Goal: Communication & Community: Answer question/provide support

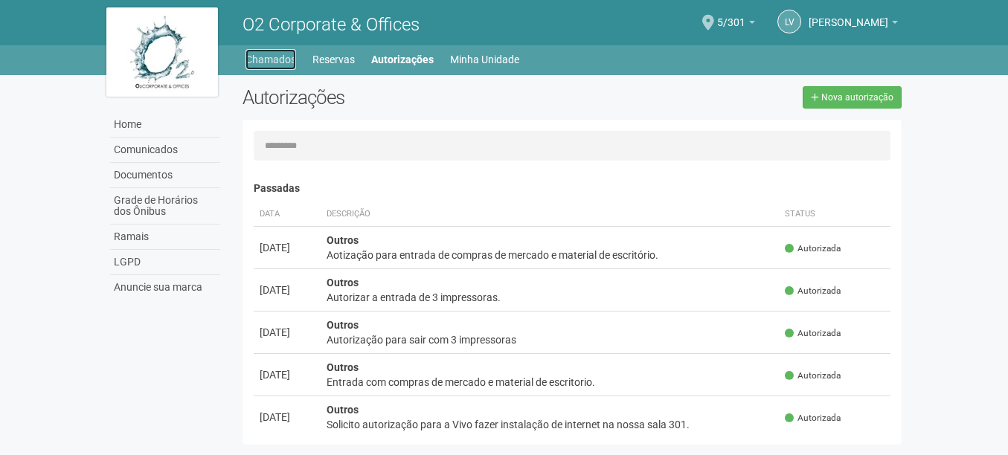
click at [269, 60] on link "Chamados" at bounding box center [270, 59] width 51 height 21
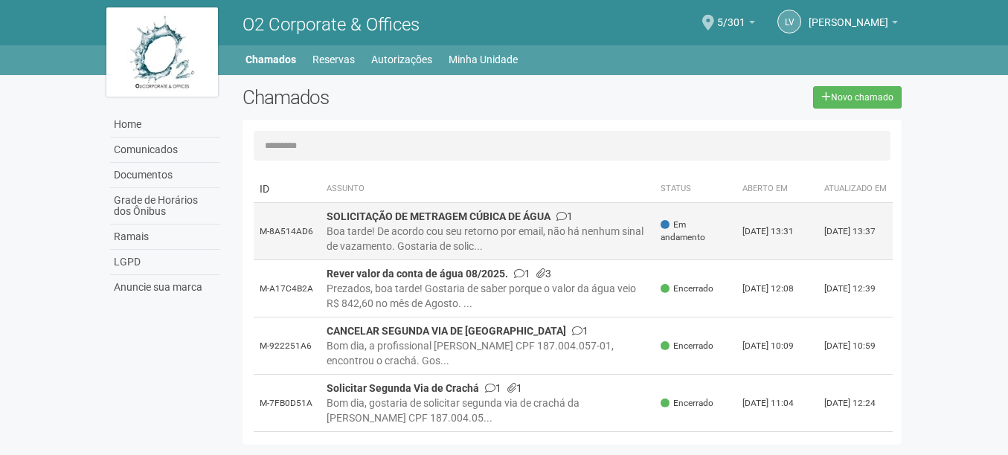
click at [536, 244] on div "Boa tarde! De acordo cou seu retorno por email, não há nenhum sinal de vazament…" at bounding box center [488, 239] width 323 height 30
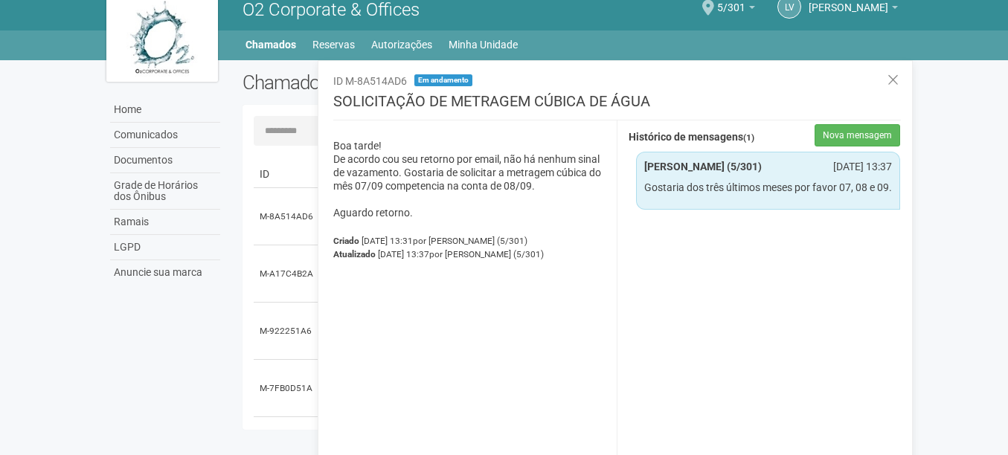
scroll to position [23, 0]
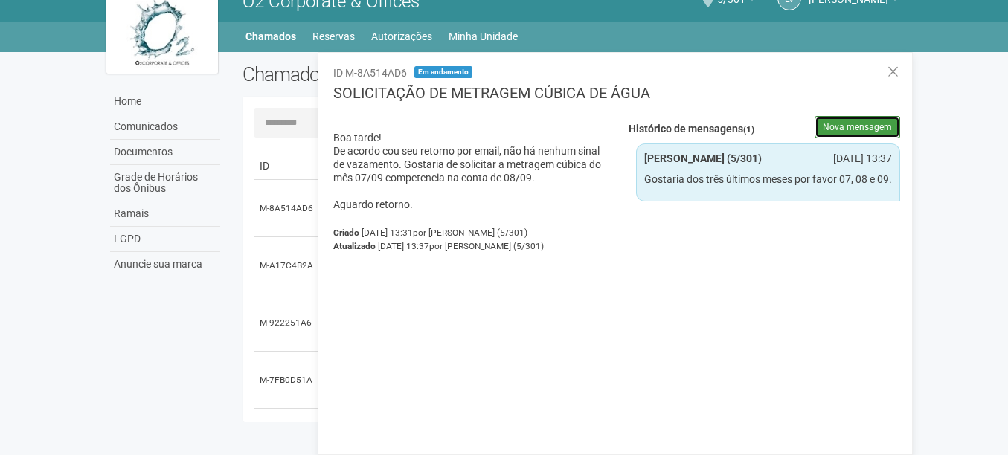
drag, startPoint x: 884, startPoint y: 135, endPoint x: 867, endPoint y: 127, distance: 18.0
click at [878, 131] on button "Nova mensagem" at bounding box center [857, 127] width 86 height 22
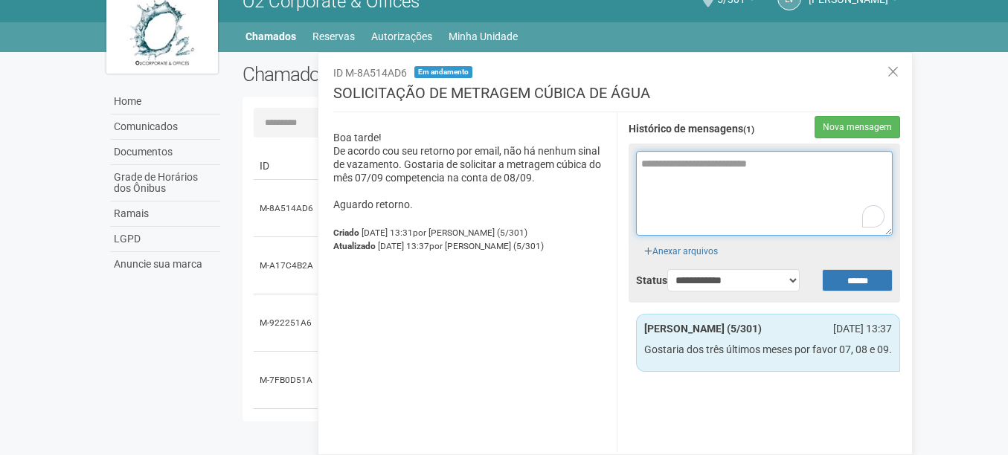
click at [736, 194] on textarea "To enrich screen reader interactions, please activate Accessibility in Grammarl…" at bounding box center [764, 193] width 257 height 85
type textarea "**********"
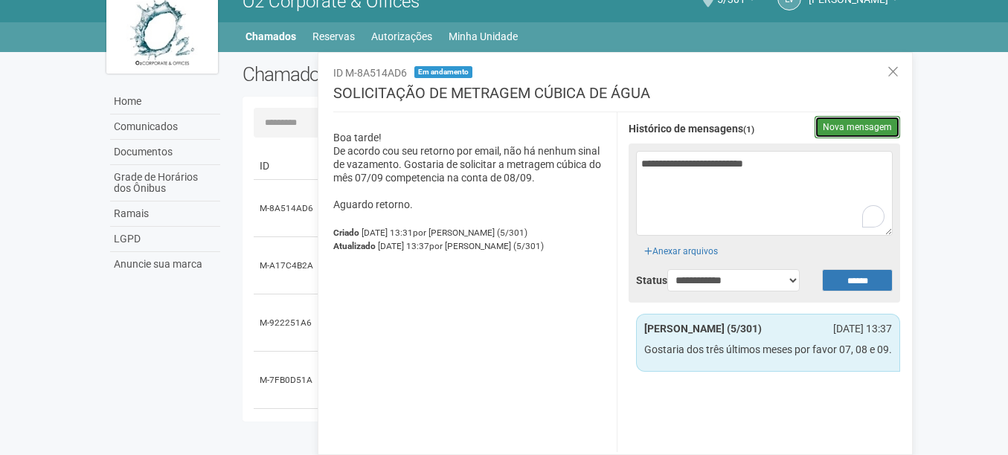
click at [850, 125] on button "Nova mensagem" at bounding box center [857, 127] width 86 height 22
